Goal: Task Accomplishment & Management: Complete application form

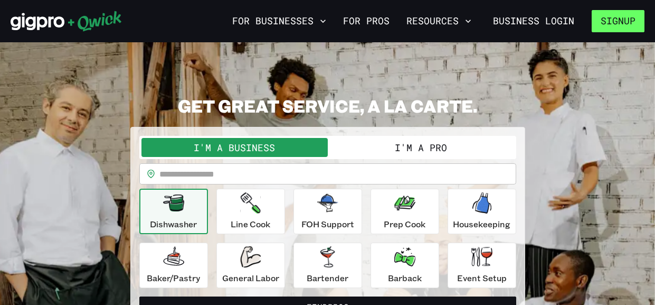
click at [630, 19] on button "Signup" at bounding box center [618, 21] width 53 height 22
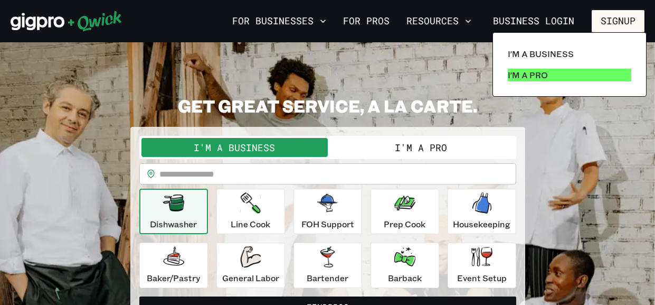
click at [547, 78] on link "I'm a Pro" at bounding box center [569, 74] width 132 height 21
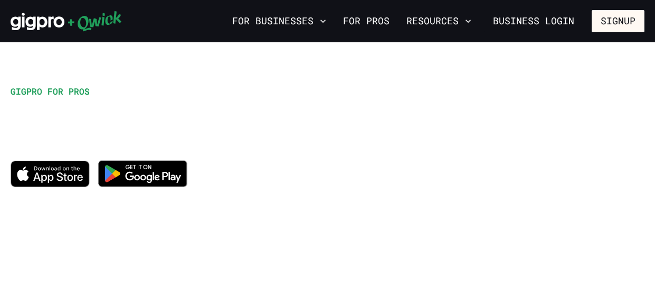
scroll to position [42, 0]
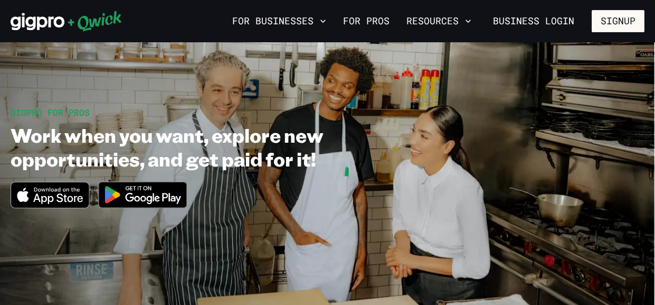
click at [138, 185] on img at bounding box center [143, 195] width 102 height 40
click at [160, 194] on img at bounding box center [143, 195] width 102 height 40
click at [362, 23] on link "For Pros" at bounding box center [366, 21] width 55 height 18
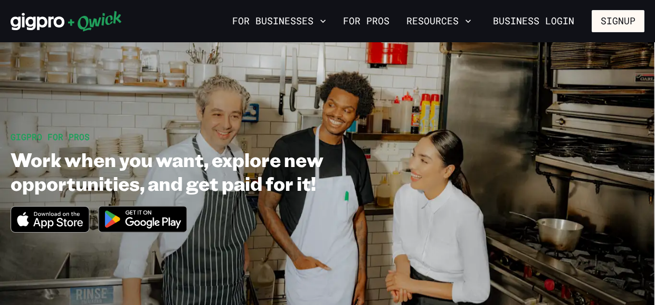
scroll to position [0, 0]
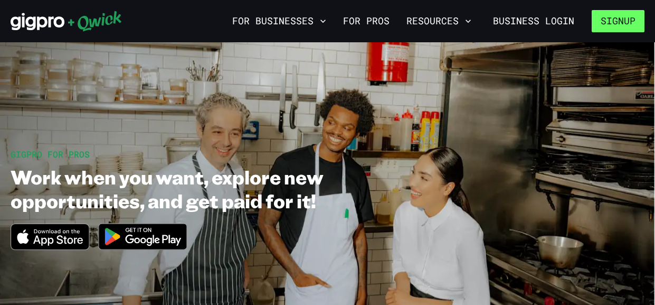
click at [614, 21] on button "Signup" at bounding box center [618, 21] width 53 height 22
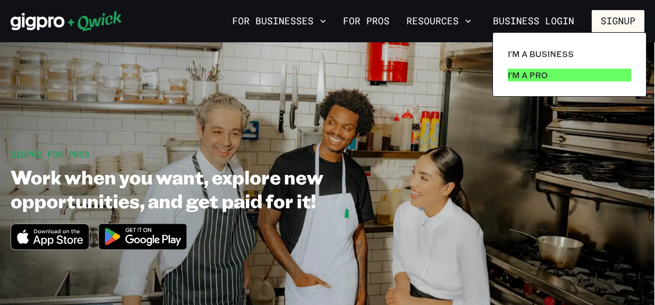
click at [527, 71] on p "I'm a Pro" at bounding box center [528, 75] width 40 height 13
click at [525, 74] on p "I'm a Pro" at bounding box center [528, 75] width 40 height 13
click at [526, 74] on p "I'm a Pro" at bounding box center [528, 75] width 40 height 13
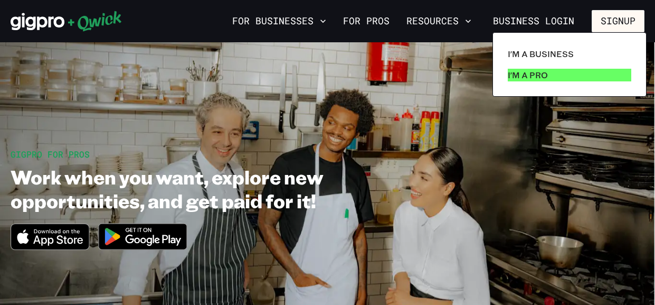
click at [526, 74] on p "I'm a Pro" at bounding box center [528, 75] width 40 height 13
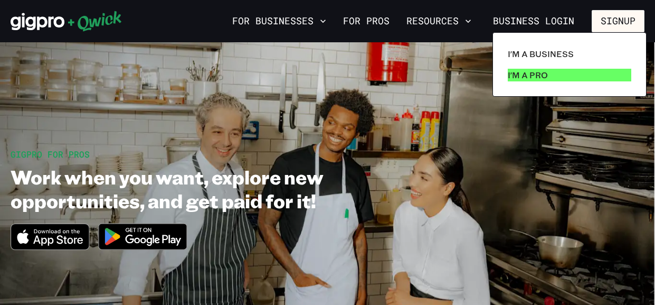
click at [526, 74] on p "I'm a Pro" at bounding box center [528, 75] width 40 height 13
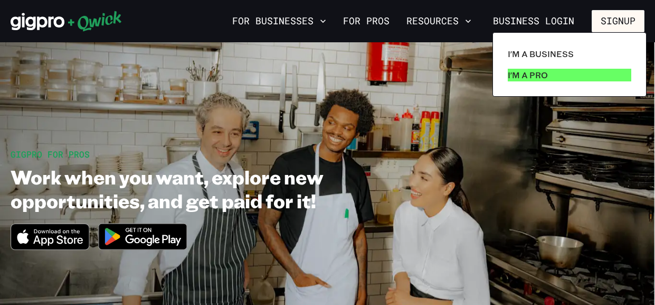
click at [526, 74] on p "I'm a Pro" at bounding box center [528, 75] width 40 height 13
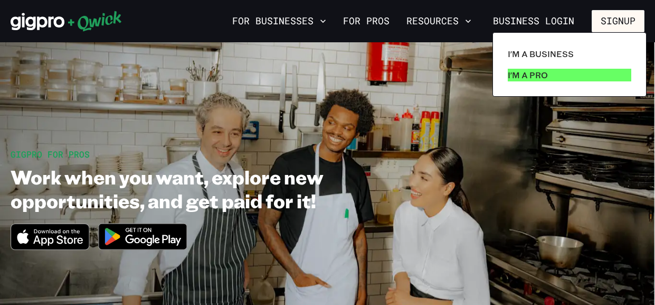
click at [526, 74] on p "I'm a Pro" at bounding box center [528, 75] width 40 height 13
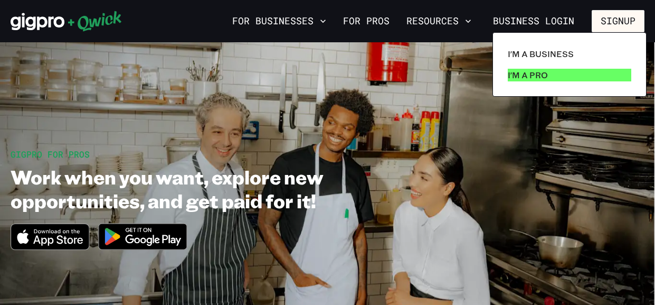
click at [526, 74] on p "I'm a Pro" at bounding box center [528, 75] width 40 height 13
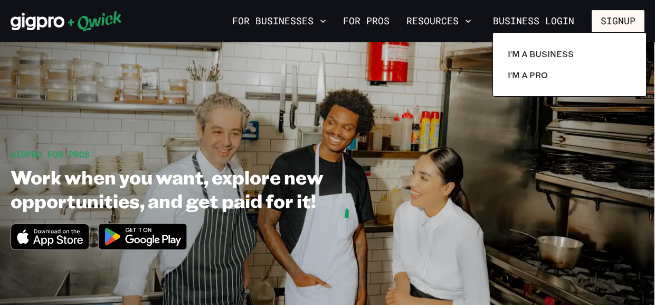
click at [363, 18] on div at bounding box center [327, 152] width 655 height 305
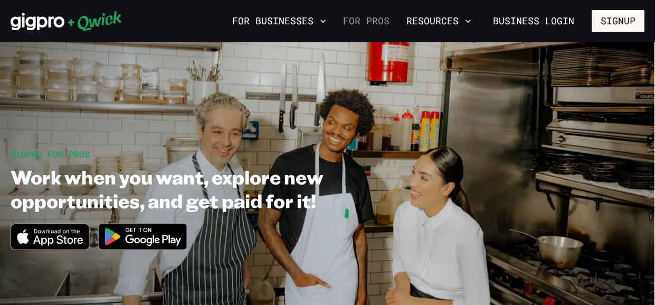
click at [370, 26] on link "For Pros" at bounding box center [366, 21] width 55 height 18
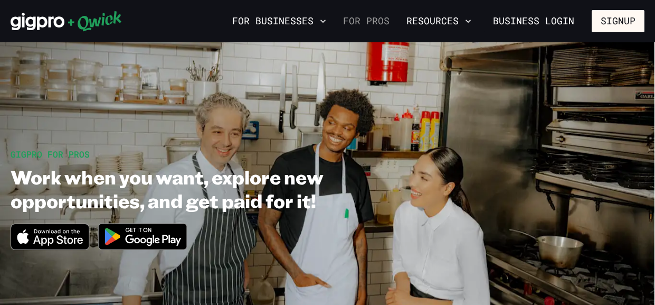
click at [370, 26] on link "For Pros" at bounding box center [366, 21] width 55 height 18
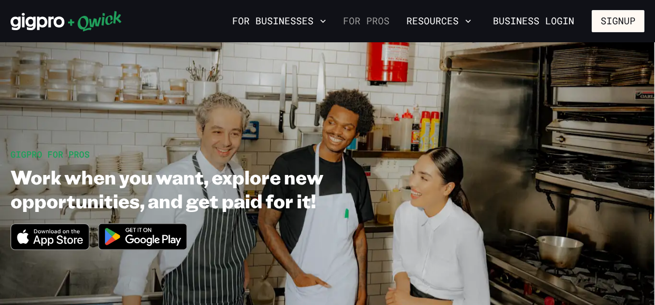
click at [370, 26] on link "For Pros" at bounding box center [366, 21] width 55 height 18
click at [370, 23] on link "For Pros" at bounding box center [366, 21] width 55 height 18
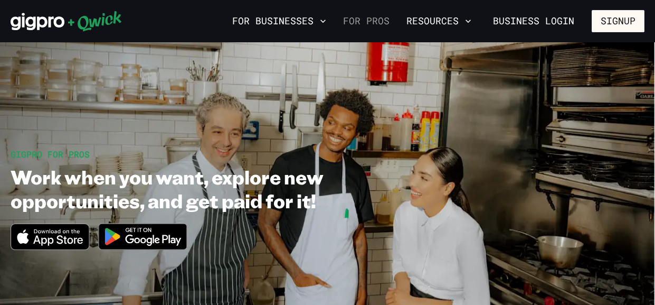
click at [370, 23] on link "For Pros" at bounding box center [366, 21] width 55 height 18
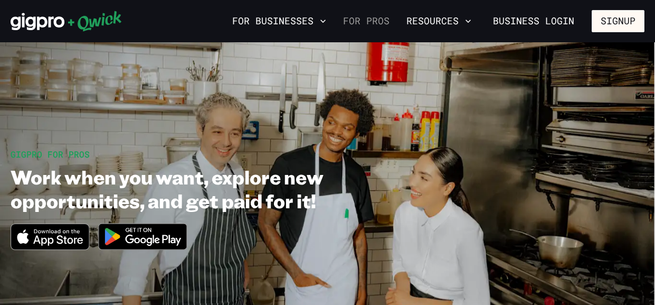
click at [370, 23] on link "For Pros" at bounding box center [366, 21] width 55 height 18
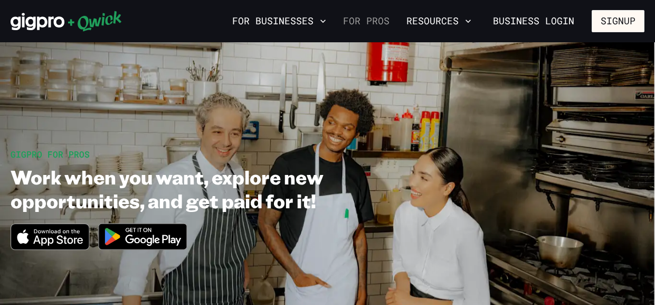
click at [370, 23] on link "For Pros" at bounding box center [366, 21] width 55 height 18
click at [470, 18] on icon "button" at bounding box center [468, 21] width 11 height 11
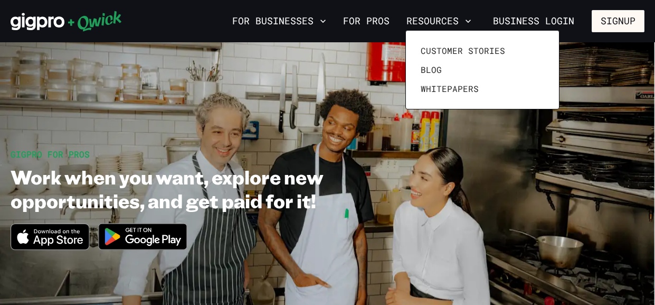
click at [631, 85] on div at bounding box center [327, 152] width 655 height 305
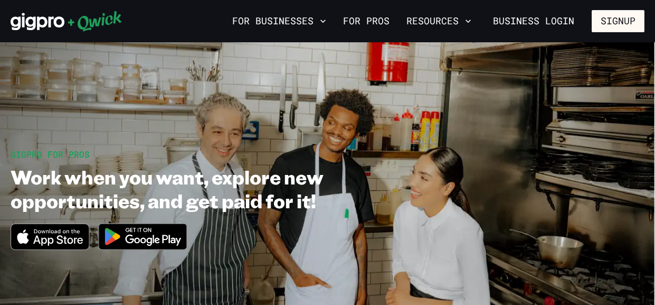
click at [318, 97] on section "GIGPRO FOR PROS Work when you want, explore new opportunities, and get paid for…" at bounding box center [327, 203] width 655 height 322
